Goal: Contribute content: Contribute content

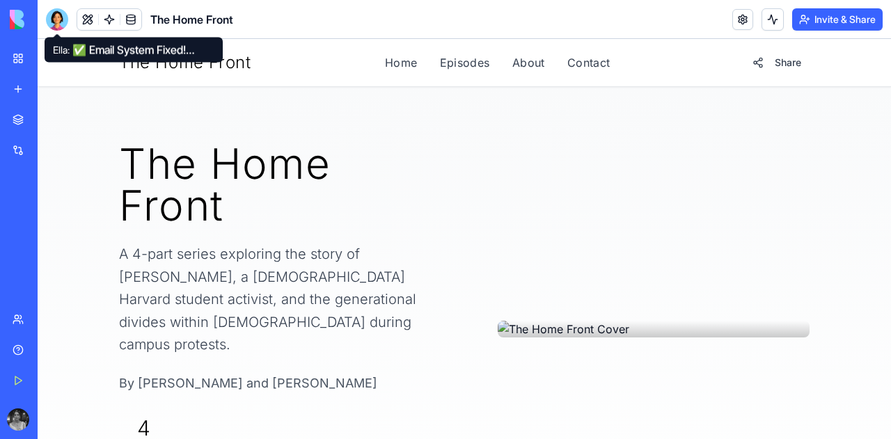
click at [54, 22] on div at bounding box center [57, 19] width 22 height 22
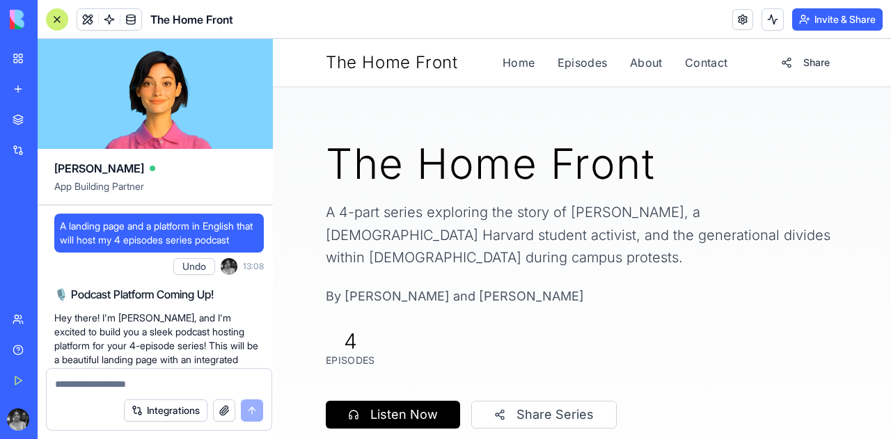
scroll to position [25038, 0]
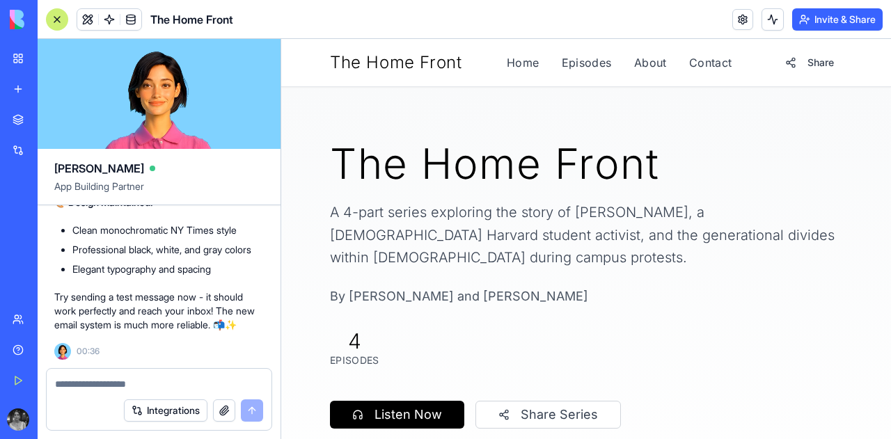
click at [152, 384] on textarea at bounding box center [159, 384] width 208 height 14
type textarea "*"
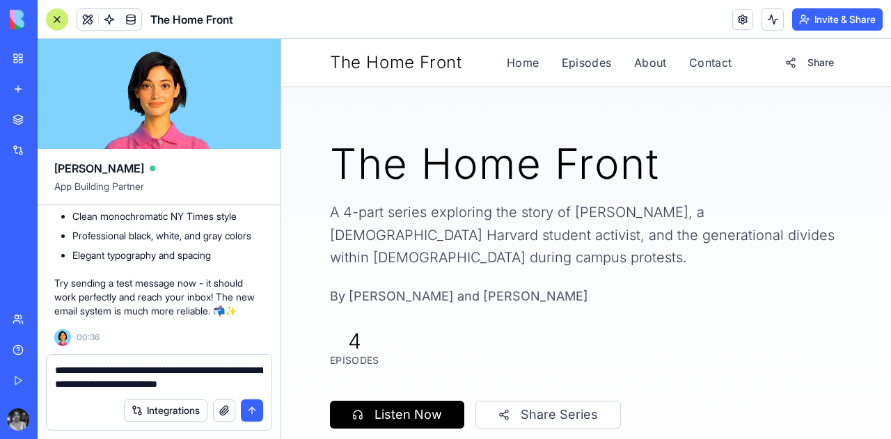
type textarea "**********"
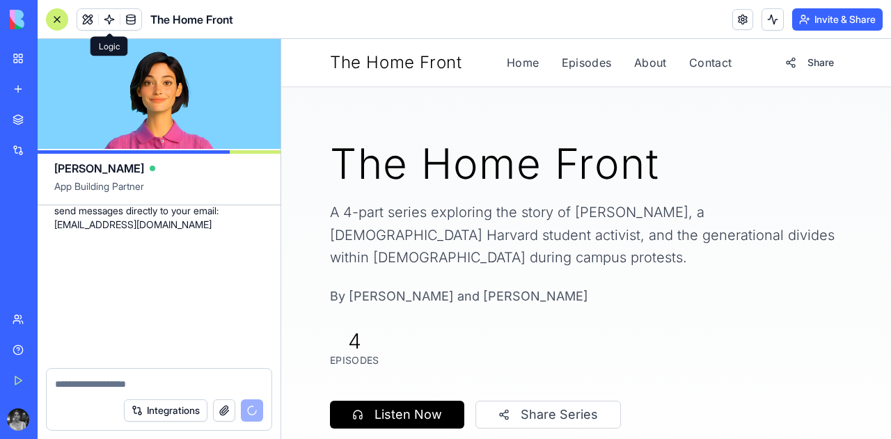
scroll to position [25310, 0]
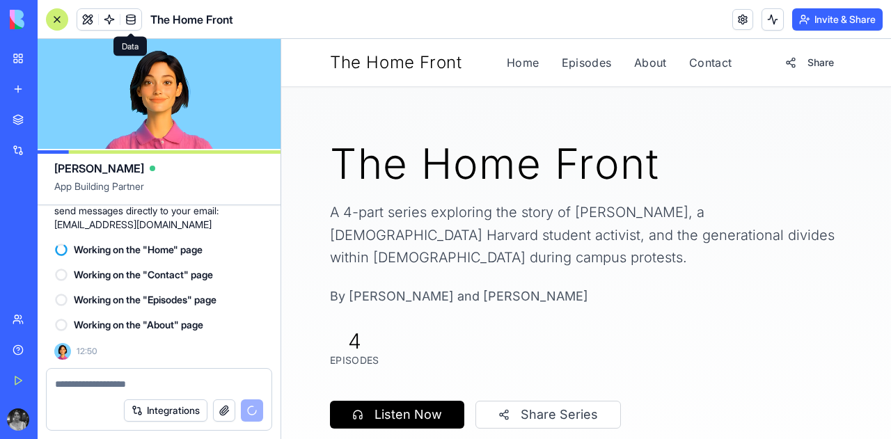
click at [129, 22] on link at bounding box center [130, 19] width 21 height 21
click at [128, 22] on link at bounding box center [130, 19] width 21 height 21
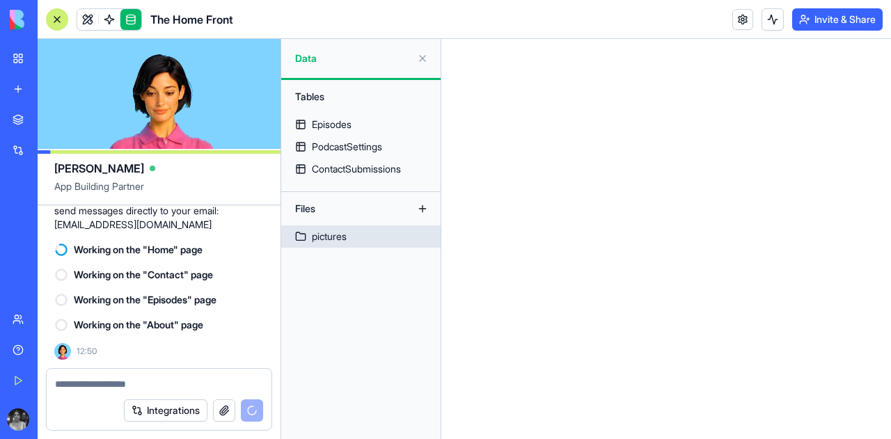
click at [342, 235] on div "pictures" at bounding box center [329, 237] width 35 height 14
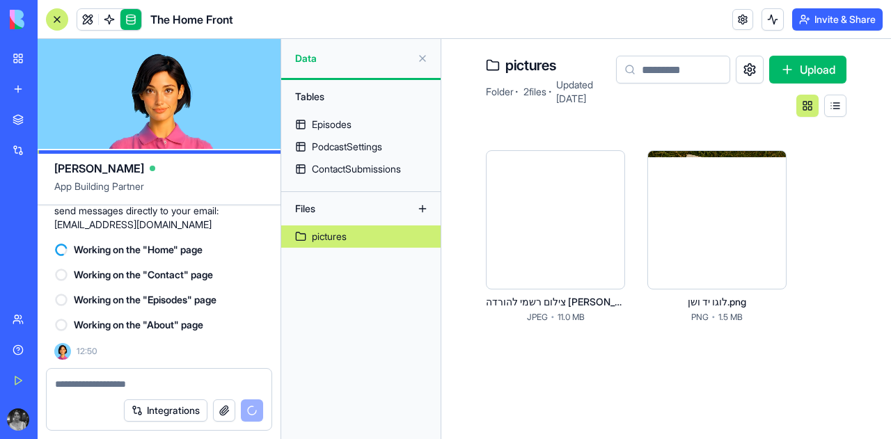
click at [774, 171] on html "BETA My Workspace New app Marketplace Integrations Recent בלוג סטודנטים - גרסה …" at bounding box center [445, 219] width 891 height 439
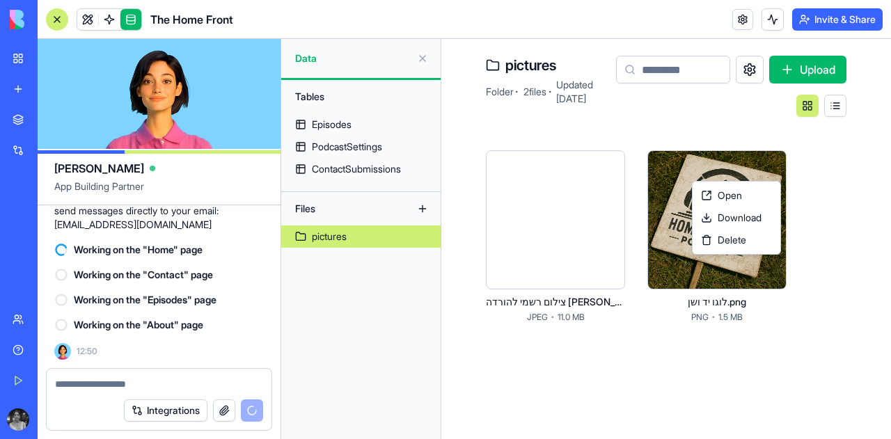
click at [765, 172] on html "BETA My Workspace New app Marketplace Integrations Recent בלוג סטודנטים - גרסה …" at bounding box center [445, 219] width 891 height 439
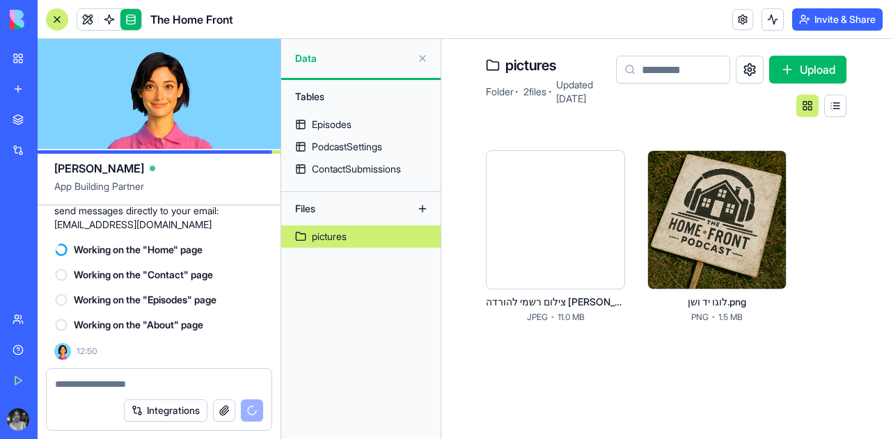
click at [797, 69] on button "Upload" at bounding box center [807, 70] width 77 height 28
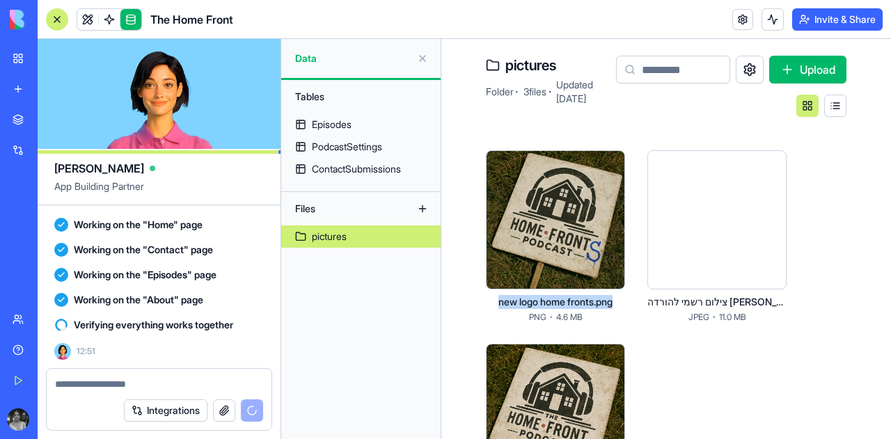
drag, startPoint x: 617, startPoint y: 302, endPoint x: 494, endPoint y: 302, distance: 122.5
click at [494, 302] on div "new logo home fronts.png" at bounding box center [555, 302] width 139 height 14
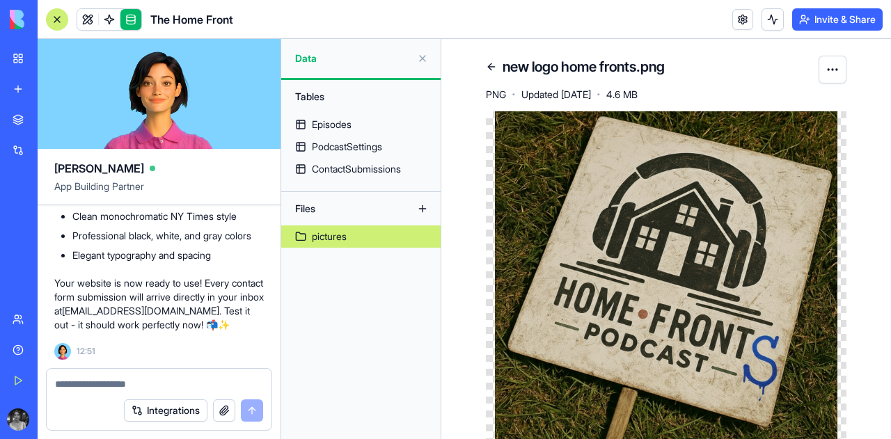
scroll to position [25814, 0]
click at [212, 383] on textarea at bounding box center [159, 384] width 208 height 14
type textarea "*"
paste textarea "**********"
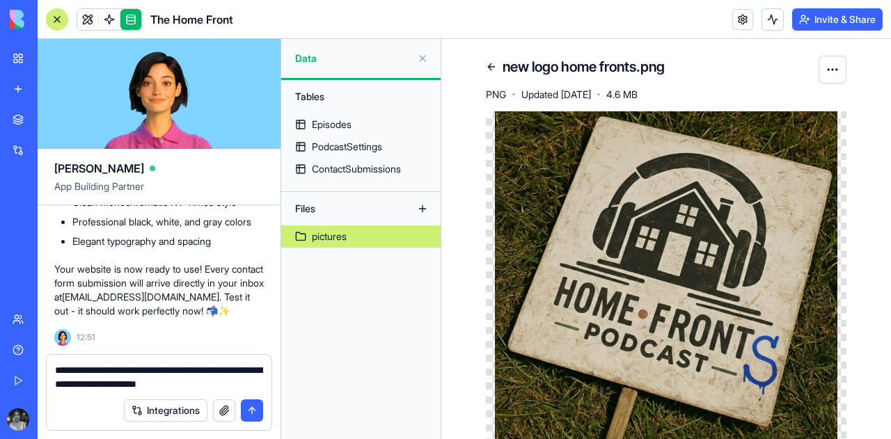
type textarea "**********"
click at [259, 406] on button "submit" at bounding box center [252, 410] width 22 height 22
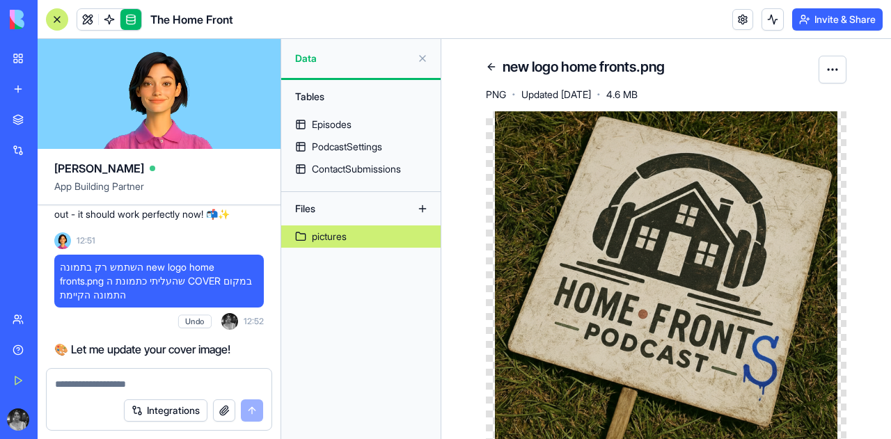
scroll to position [26571, 0]
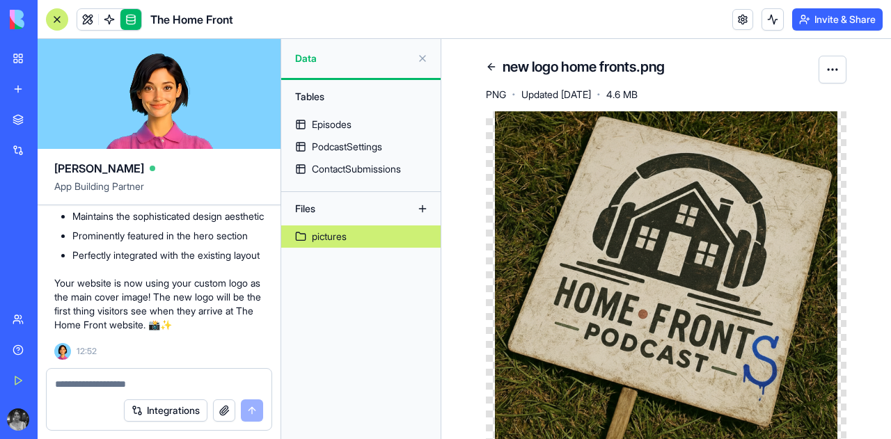
click at [228, 413] on button "button" at bounding box center [224, 410] width 22 height 22
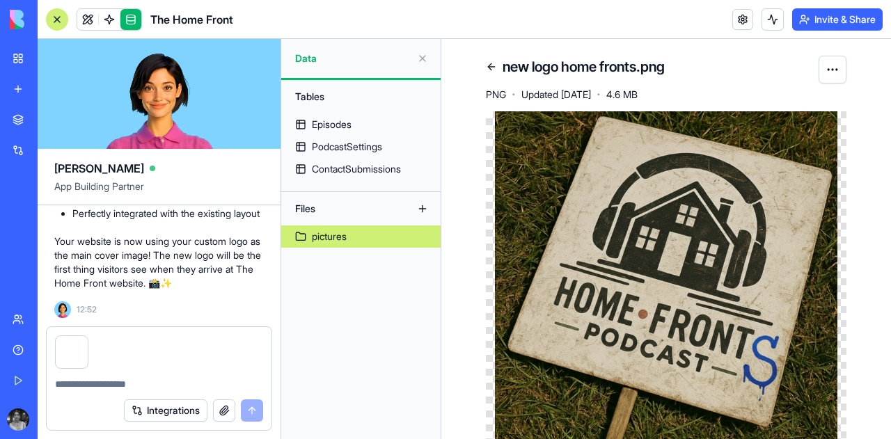
click at [159, 378] on textarea at bounding box center [159, 384] width 208 height 14
type textarea "*"
type textarea "**********"
click at [255, 405] on button "submit" at bounding box center [252, 410] width 22 height 22
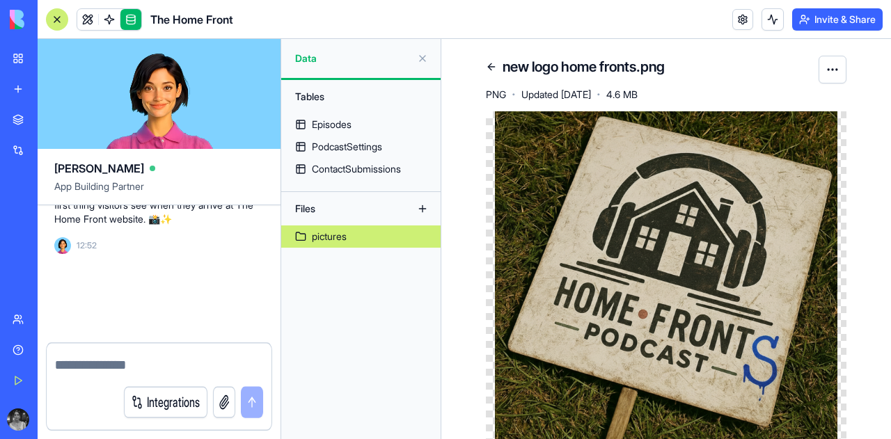
scroll to position [26663, 0]
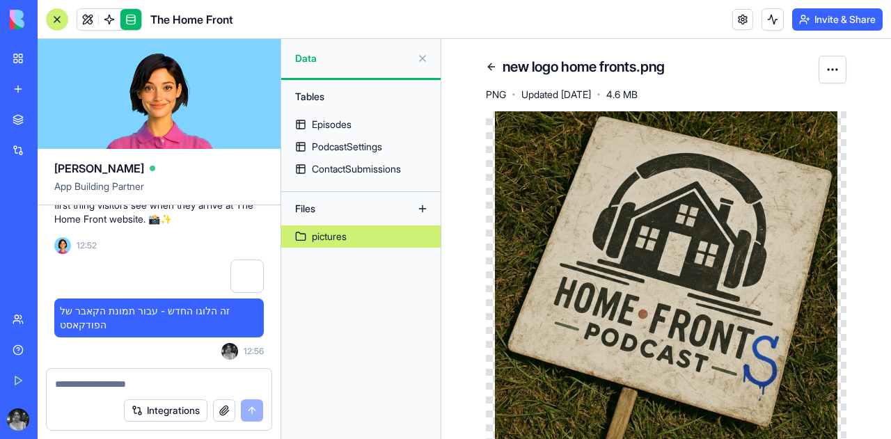
click at [825, 74] on html "BETA My Workspace New app Marketplace Integrations Recent בלוג סטודנטים - גרסה …" at bounding box center [445, 219] width 891 height 439
click at [795, 120] on span "Delete" at bounding box center [786, 123] width 29 height 14
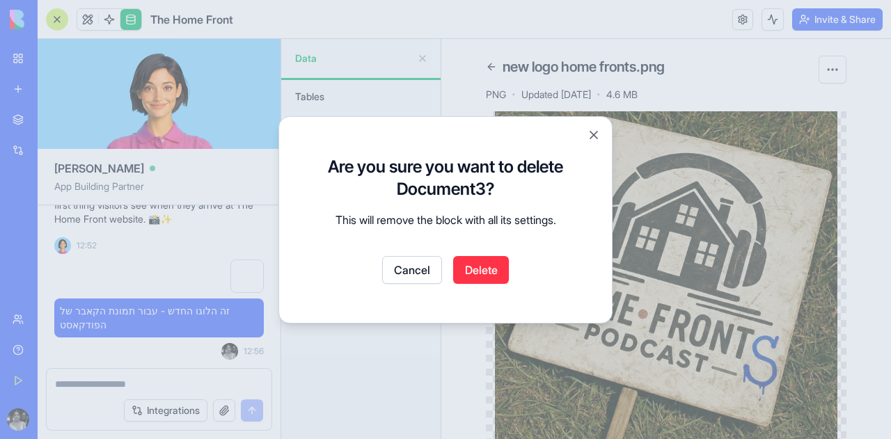
click at [491, 283] on button "Delete" at bounding box center [481, 270] width 56 height 28
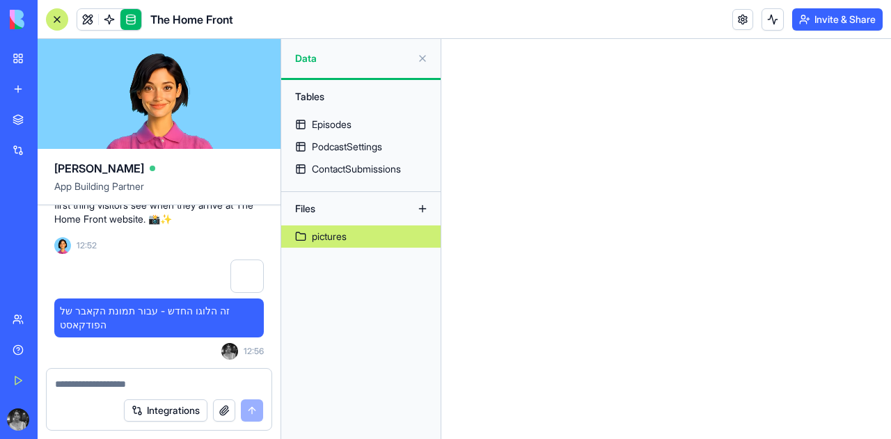
click at [335, 236] on div "pictures" at bounding box center [329, 237] width 35 height 14
click at [425, 214] on button at bounding box center [422, 209] width 22 height 22
click at [425, 211] on button at bounding box center [422, 209] width 22 height 22
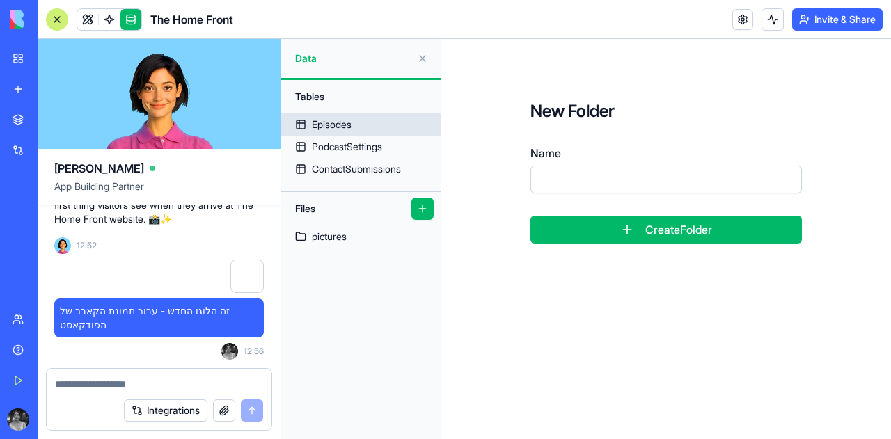
click at [326, 129] on div "Episodes" at bounding box center [332, 125] width 40 height 14
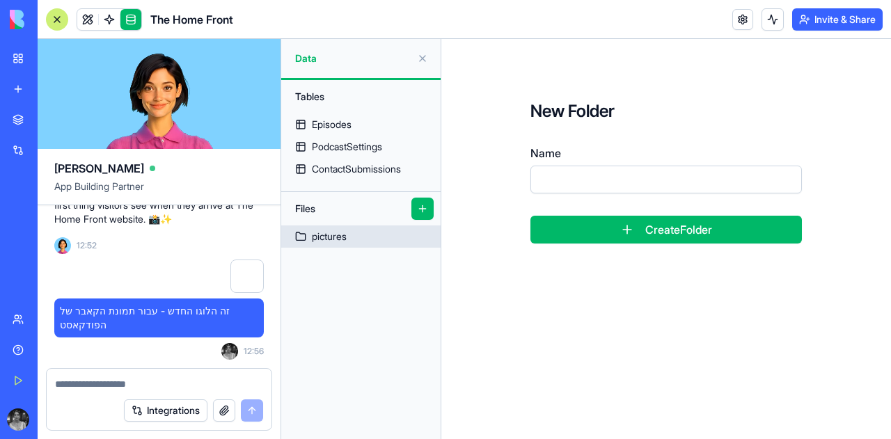
click at [308, 233] on link "pictures" at bounding box center [360, 236] width 159 height 22
click at [311, 231] on link "pictures" at bounding box center [360, 236] width 159 height 22
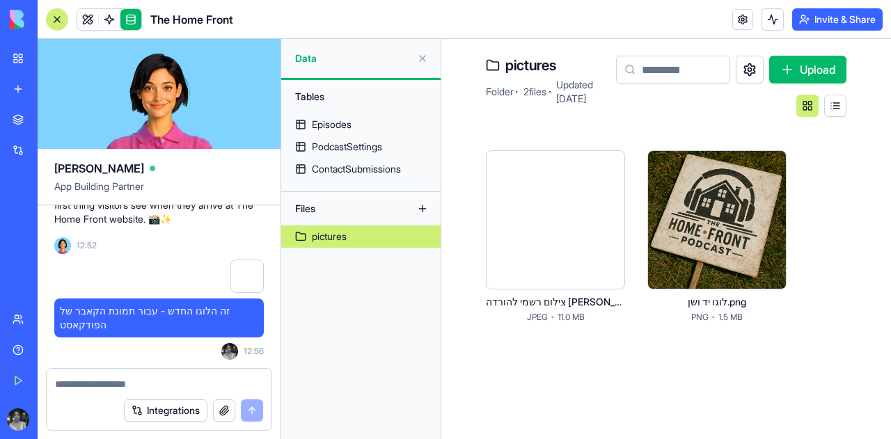
click at [795, 69] on button "Upload" at bounding box center [807, 70] width 77 height 28
